Goal: Task Accomplishment & Management: Complete application form

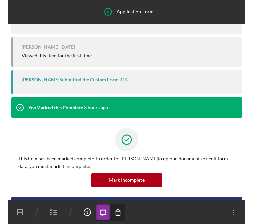
scroll to position [40, 0]
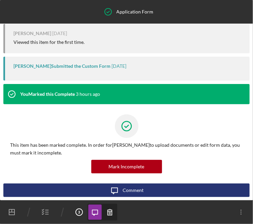
click at [77, 211] on icon "Application Form 3" at bounding box center [79, 212] width 17 height 17
click at [114, 211] on icon "button" at bounding box center [109, 212] width 15 height 15
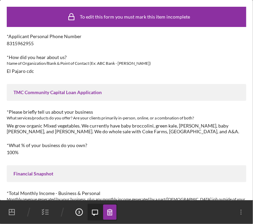
click at [79, 214] on icon "Application Form 3" at bounding box center [79, 212] width 17 height 17
click at [52, 214] on icon "button" at bounding box center [45, 212] width 17 height 17
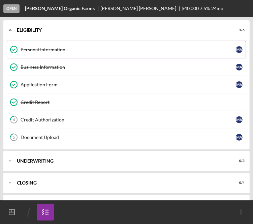
click at [61, 51] on div "Personal Information" at bounding box center [128, 49] width 215 height 5
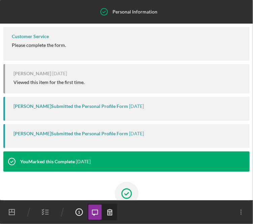
scroll to position [54, 0]
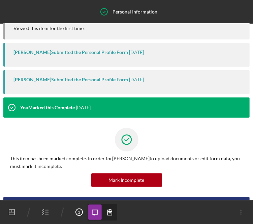
click at [42, 214] on polyline "button" at bounding box center [43, 213] width 2 height 1
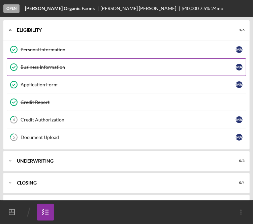
click at [51, 66] on div "Business Information" at bounding box center [128, 66] width 215 height 5
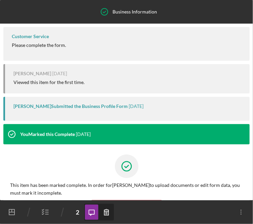
click at [106, 212] on icon "button" at bounding box center [106, 212] width 15 height 15
